Goal: Task Accomplishment & Management: Manage account settings

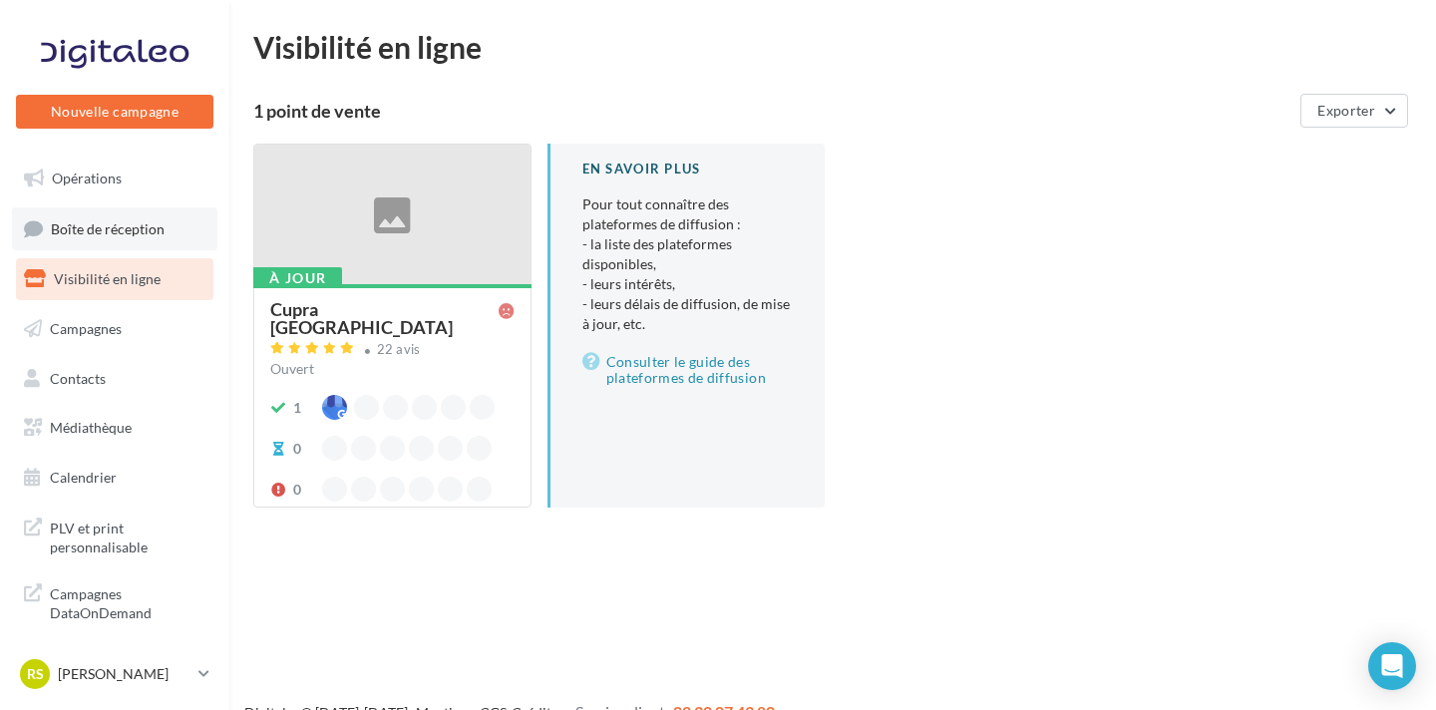
click at [167, 227] on link "Boîte de réception" at bounding box center [114, 228] width 205 height 43
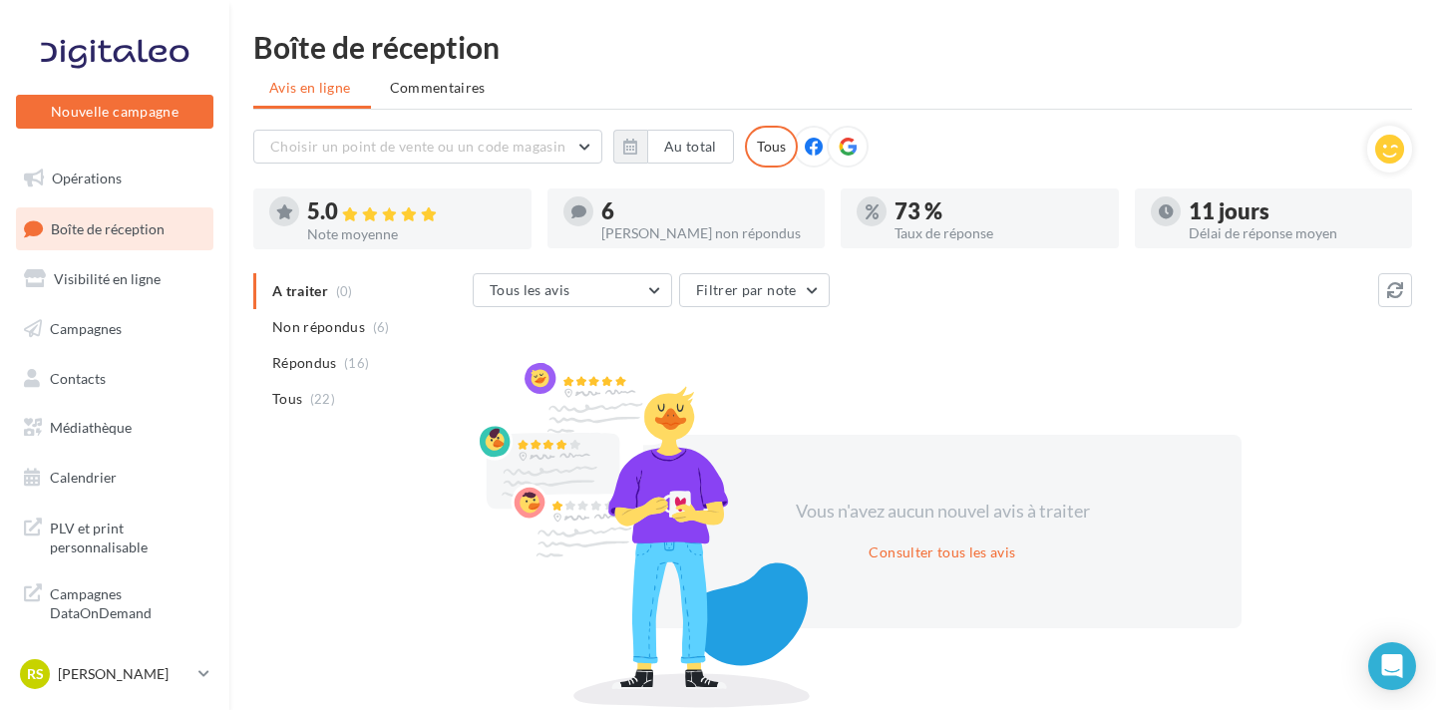
click at [368, 336] on li "Non répondus (6)" at bounding box center [358, 327] width 211 height 36
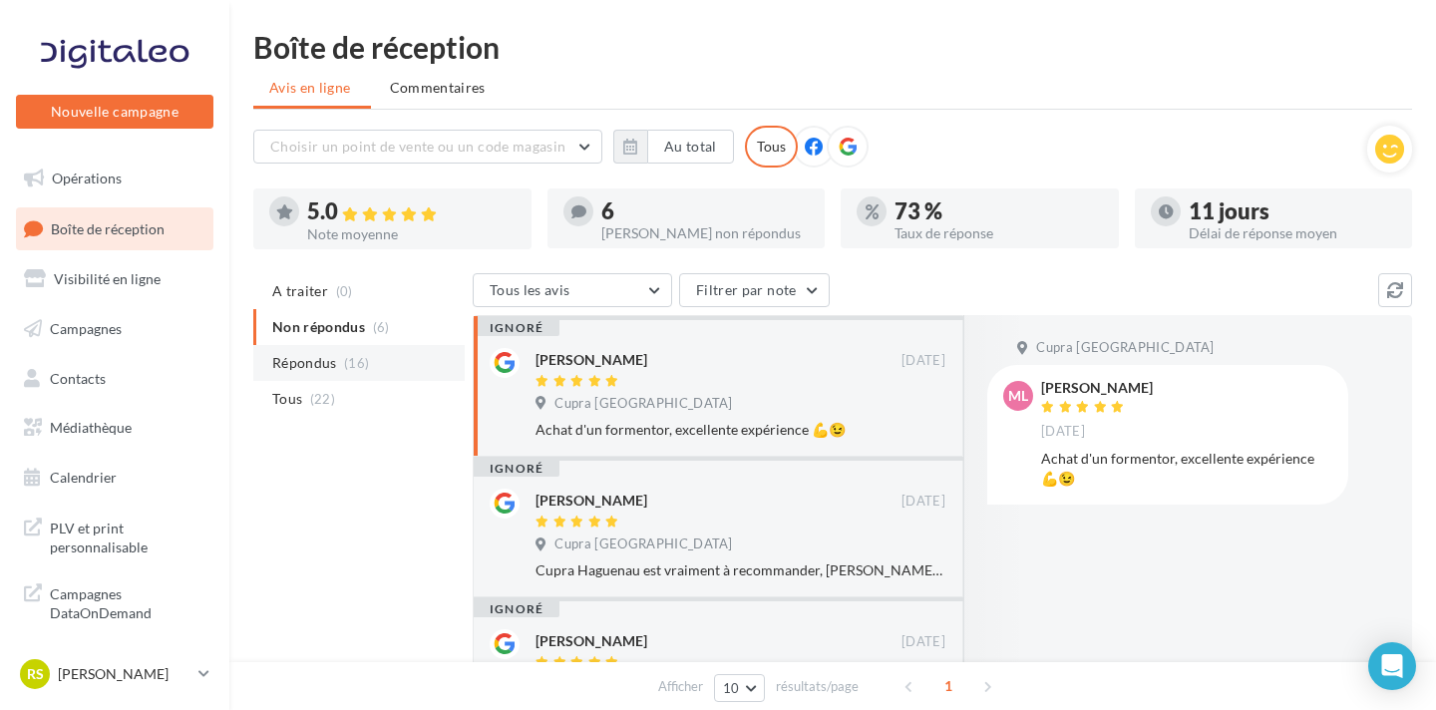
click at [382, 355] on li "Répondus (16)" at bounding box center [358, 363] width 211 height 36
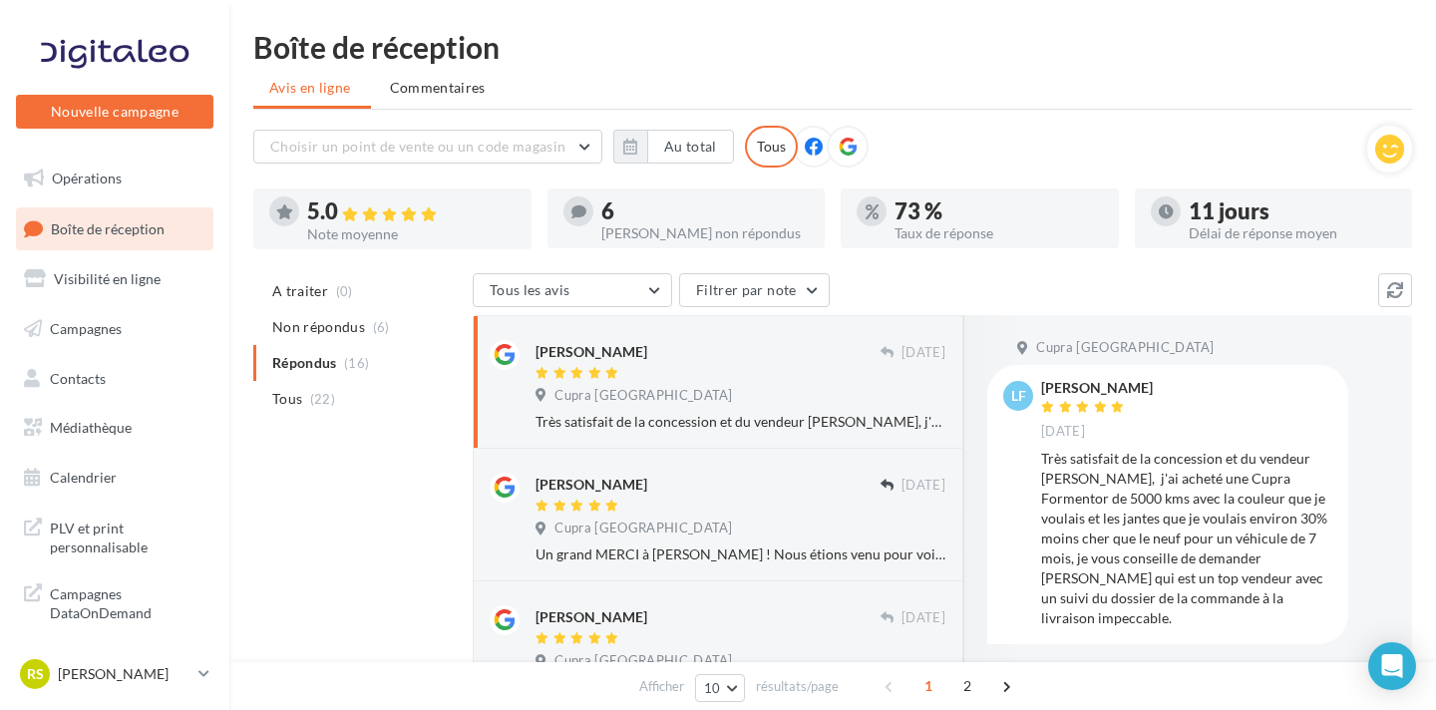
click at [382, 391] on li "Tous (22)" at bounding box center [358, 399] width 211 height 36
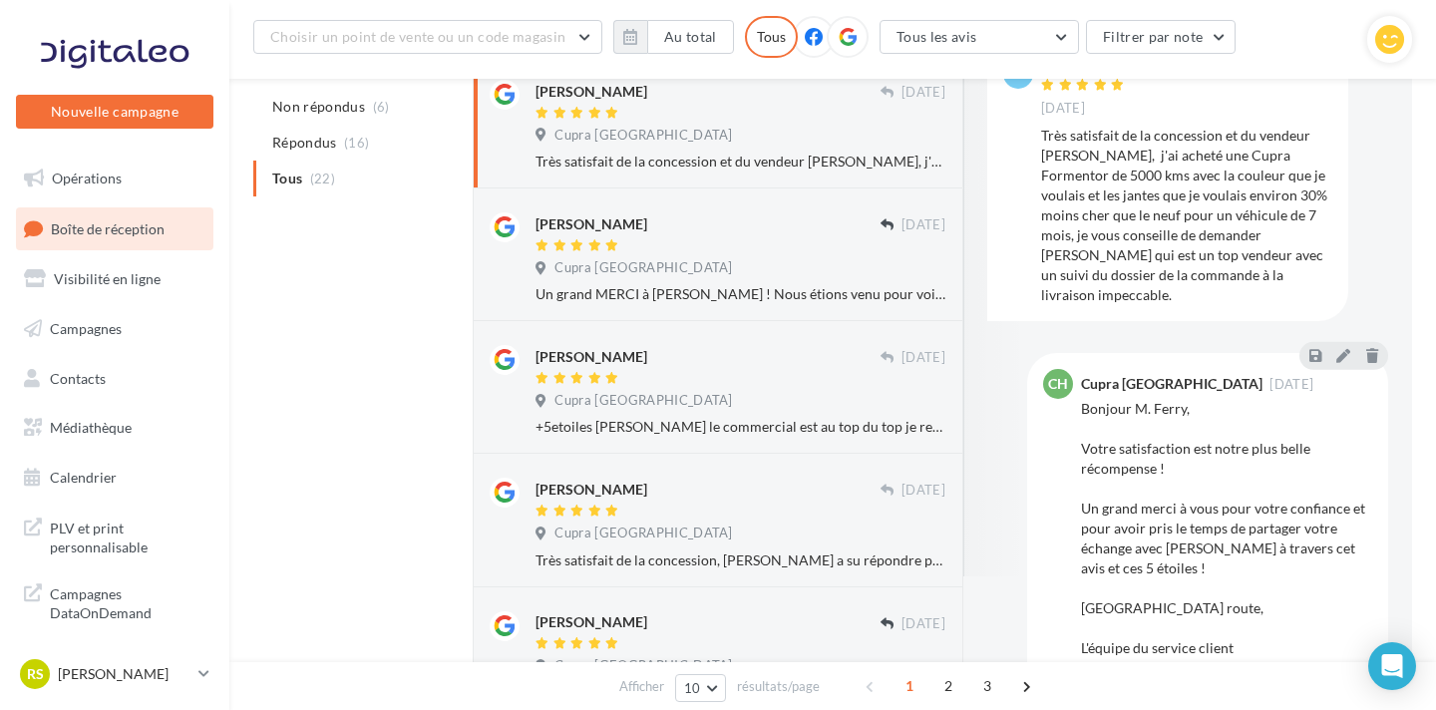
scroll to position [102, 0]
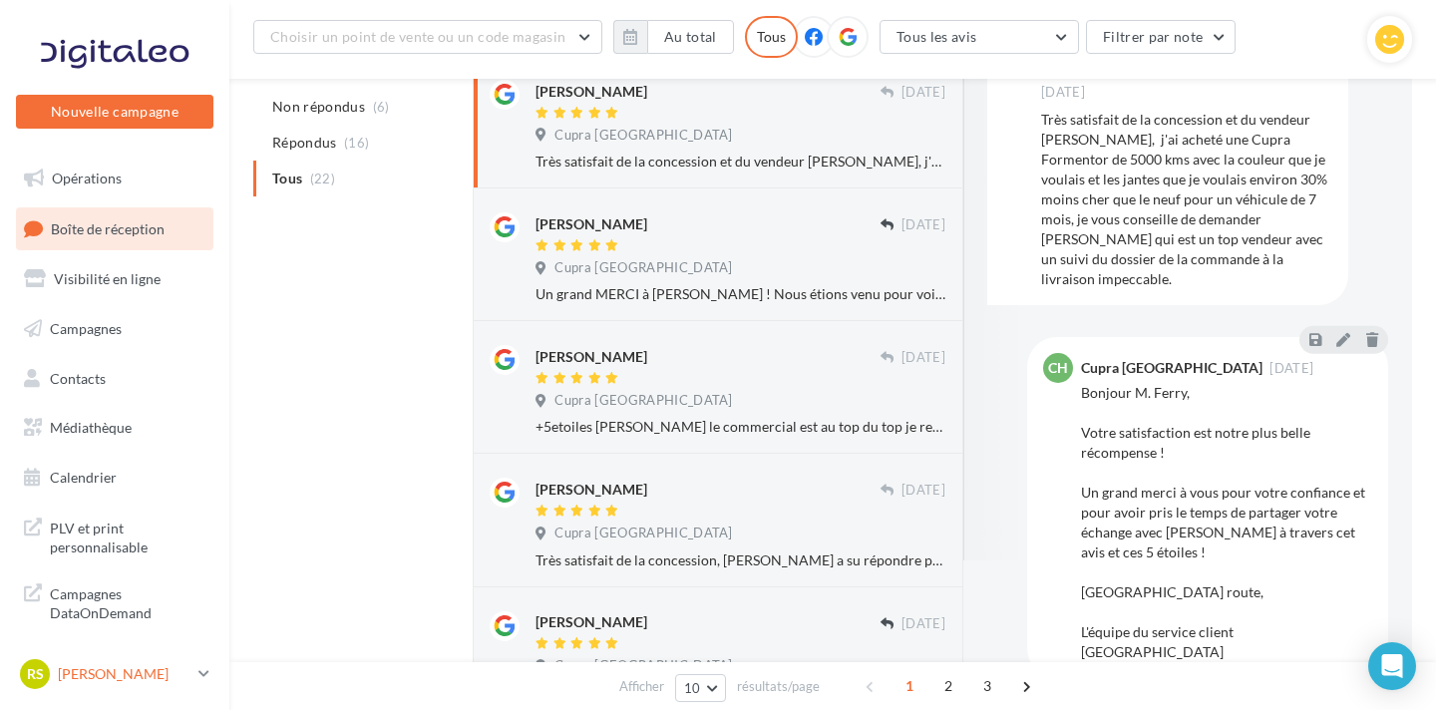
click at [124, 675] on p "[PERSON_NAME]" at bounding box center [124, 674] width 133 height 20
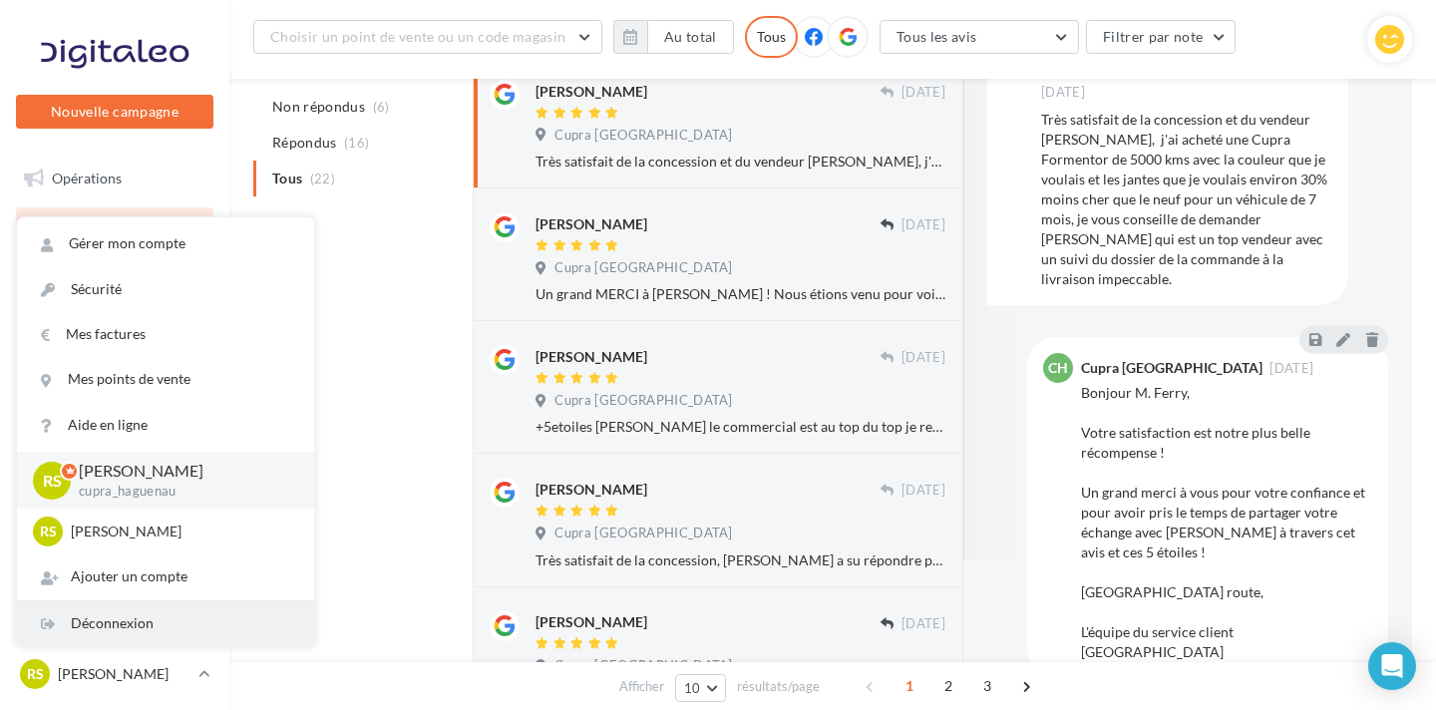
click at [132, 632] on div "Déconnexion" at bounding box center [165, 623] width 297 height 45
